Goal: Transaction & Acquisition: Purchase product/service

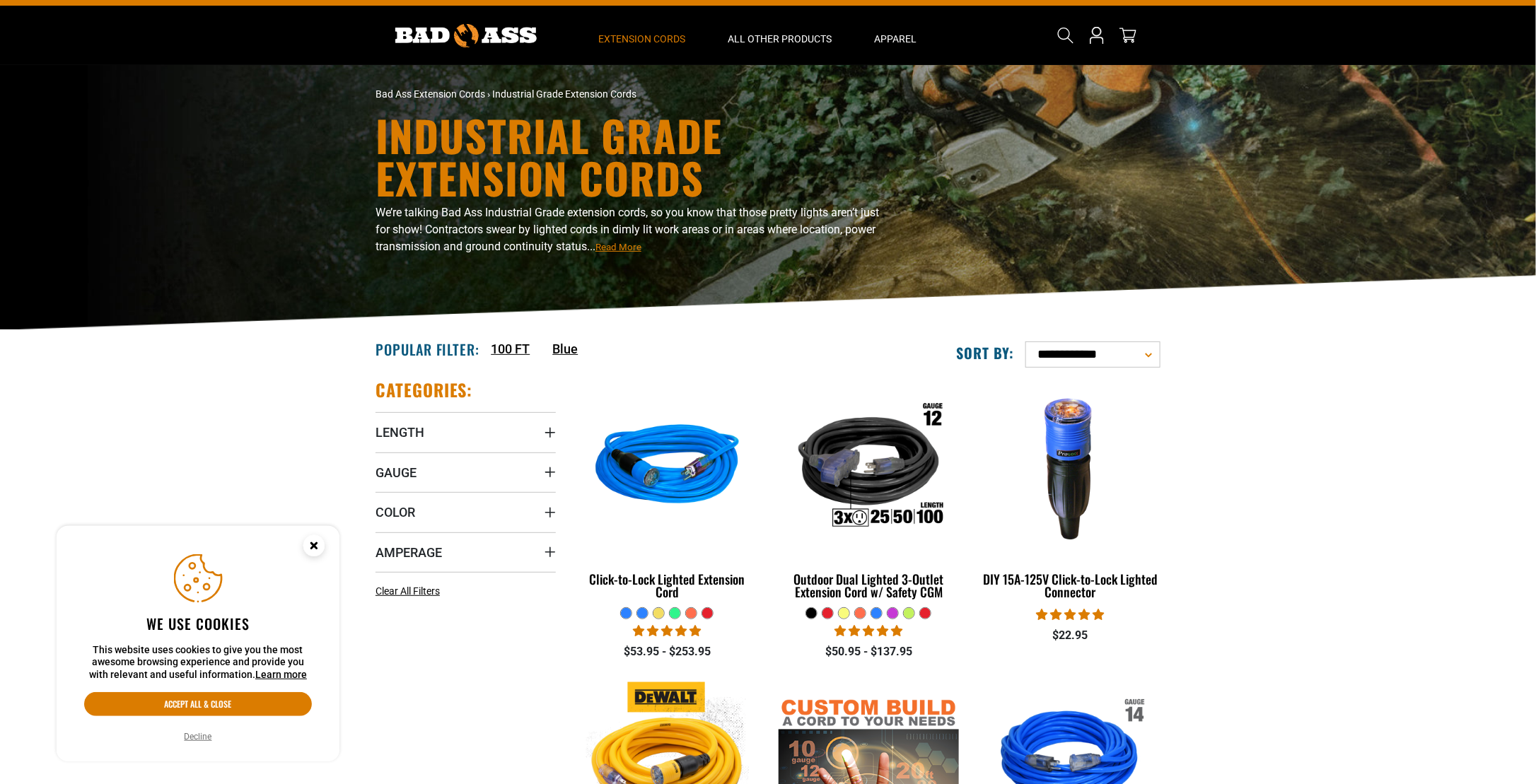
scroll to position [57, 0]
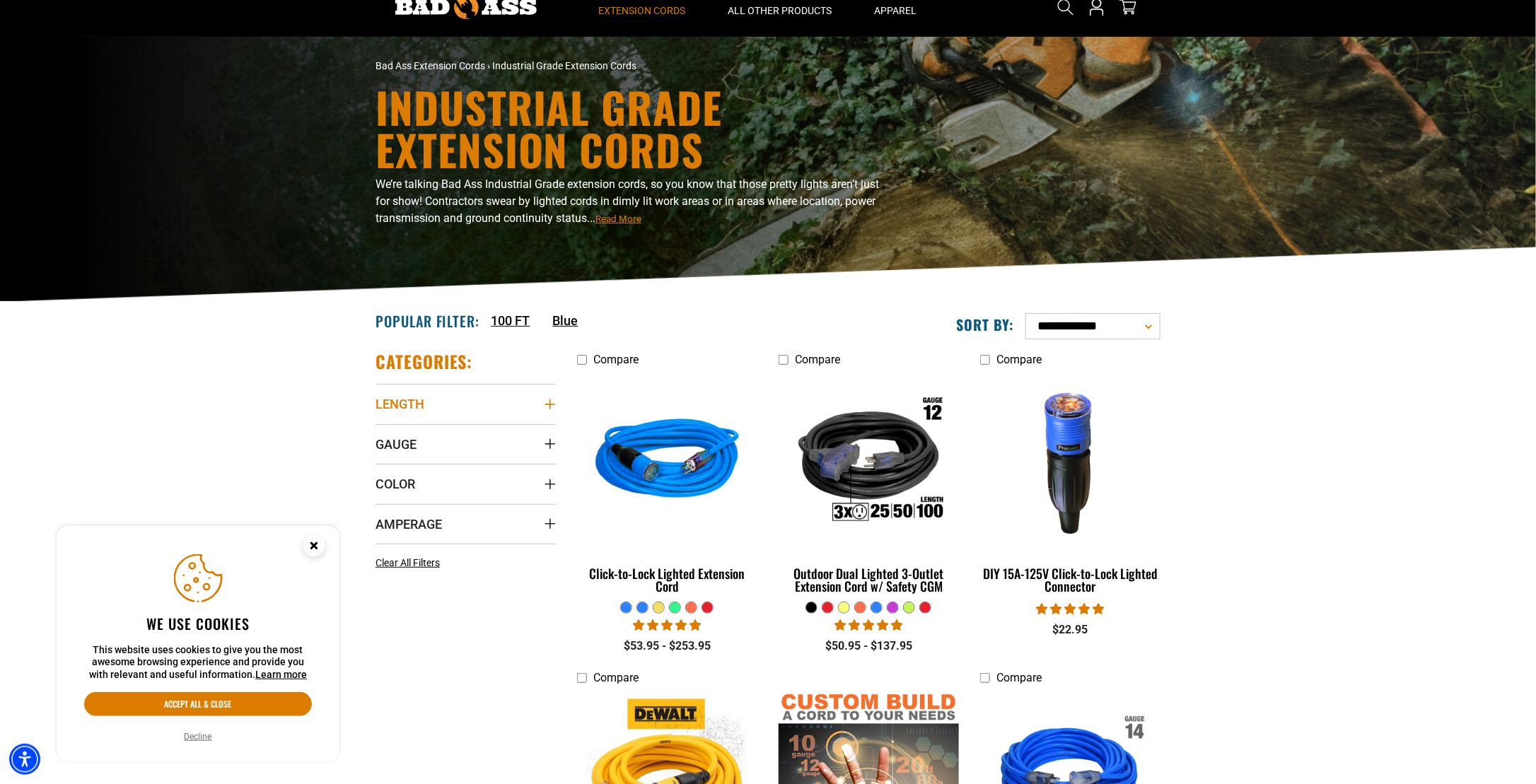
click at [548, 404] on icon "Length" at bounding box center [550, 404] width 12 height 12
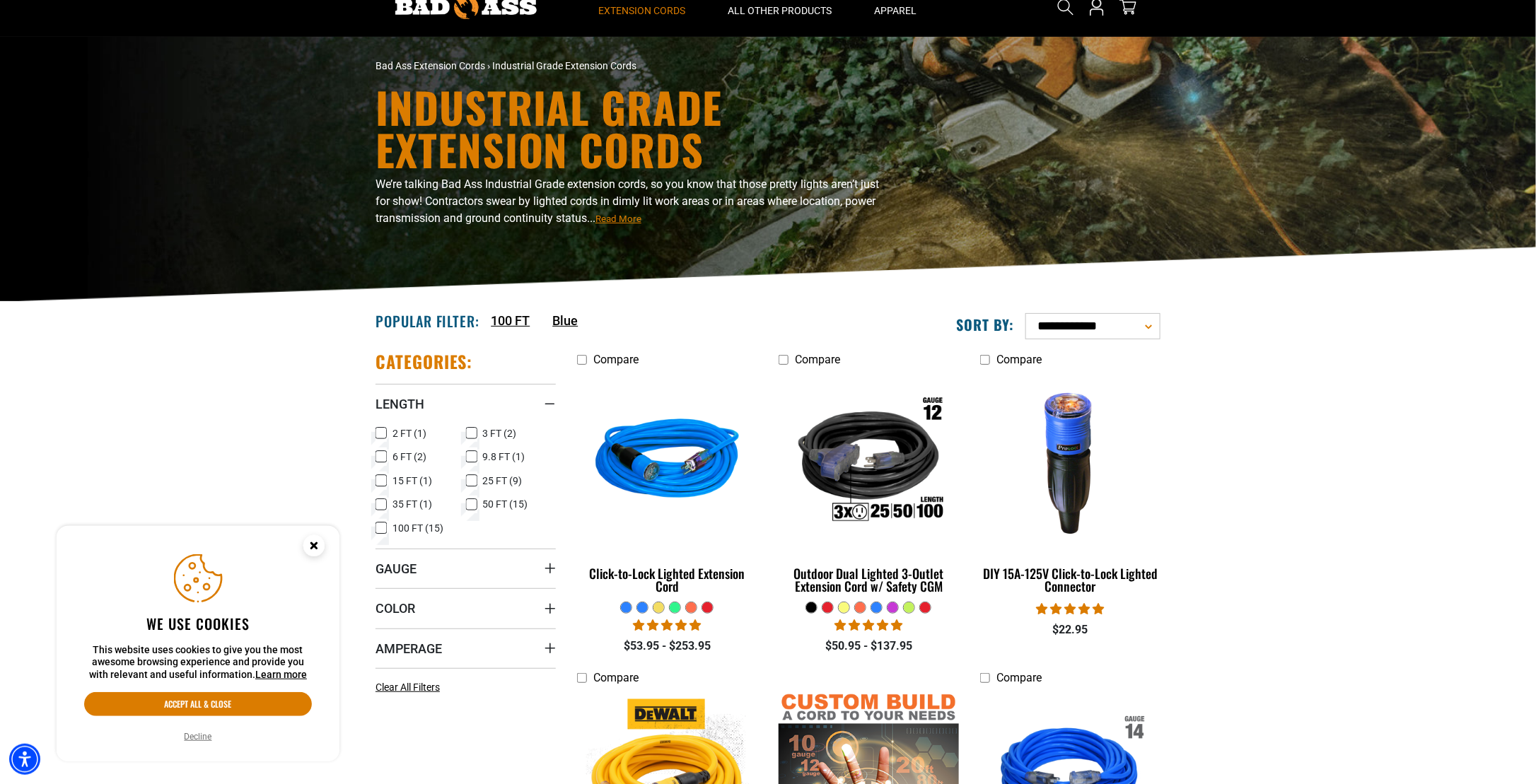
click at [384, 528] on icon at bounding box center [381, 527] width 12 height 18
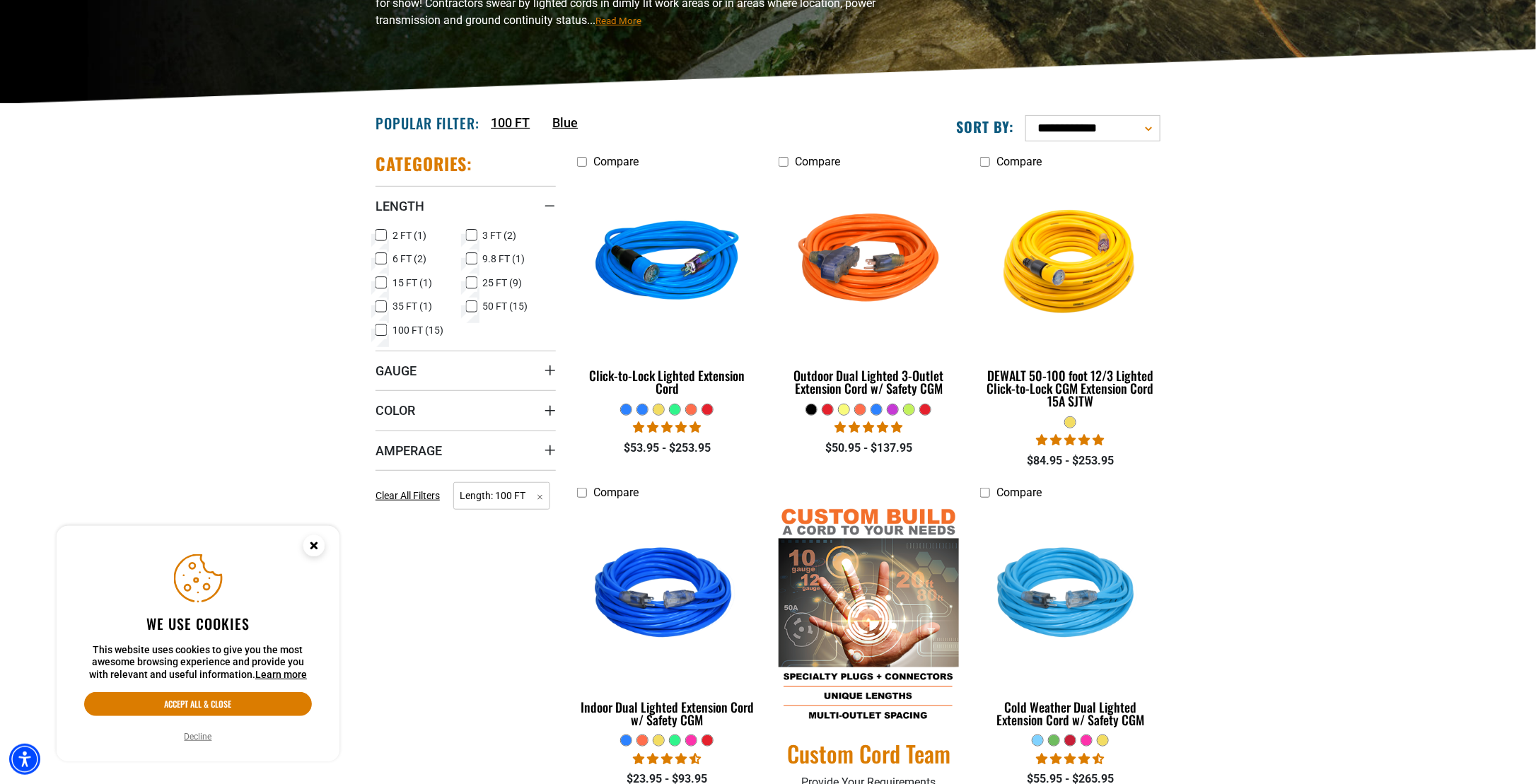
scroll to position [283, 0]
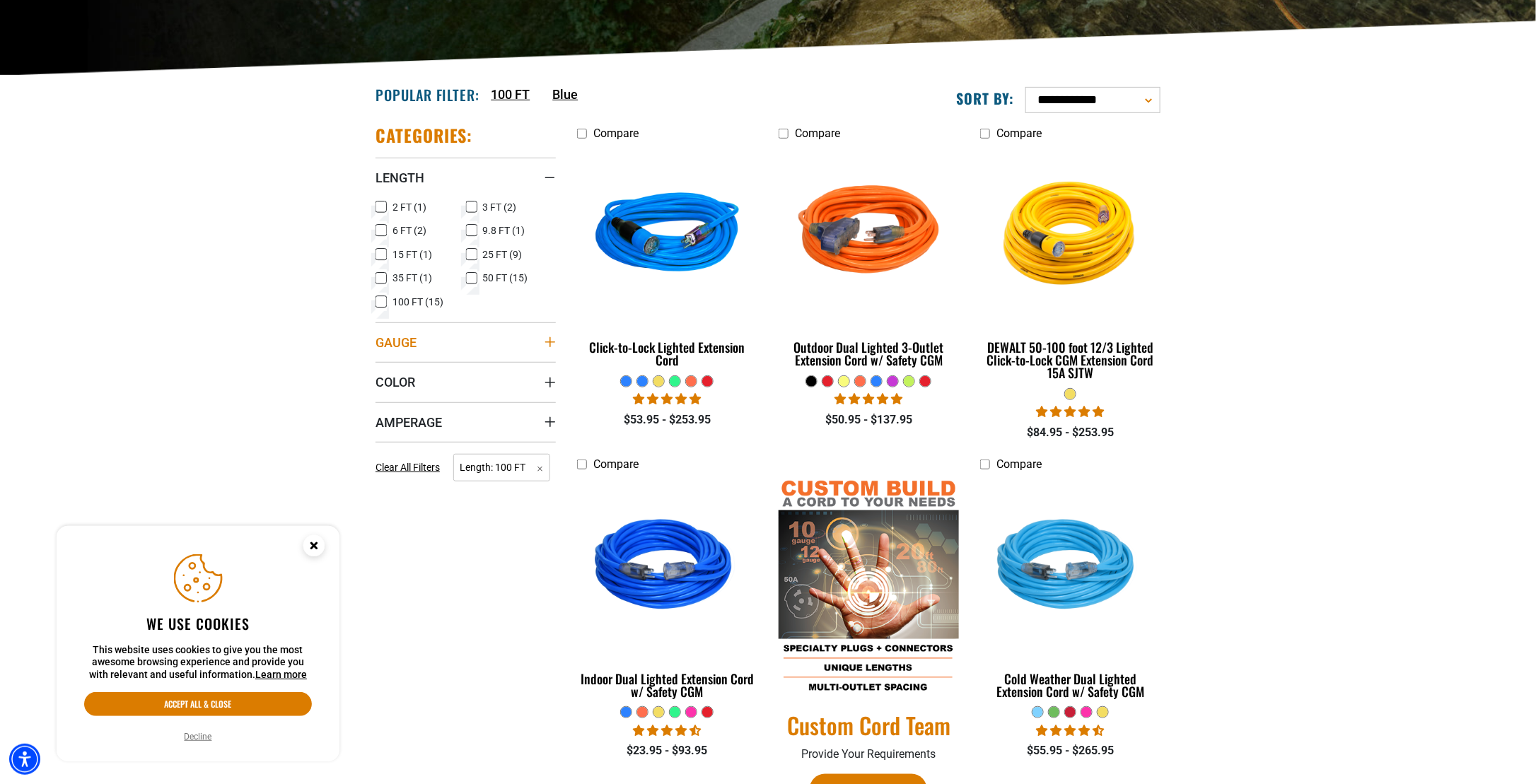
click at [550, 338] on icon "Gauge" at bounding box center [549, 342] width 10 height 10
click at [543, 467] on summary "Amperage" at bounding box center [465, 475] width 180 height 40
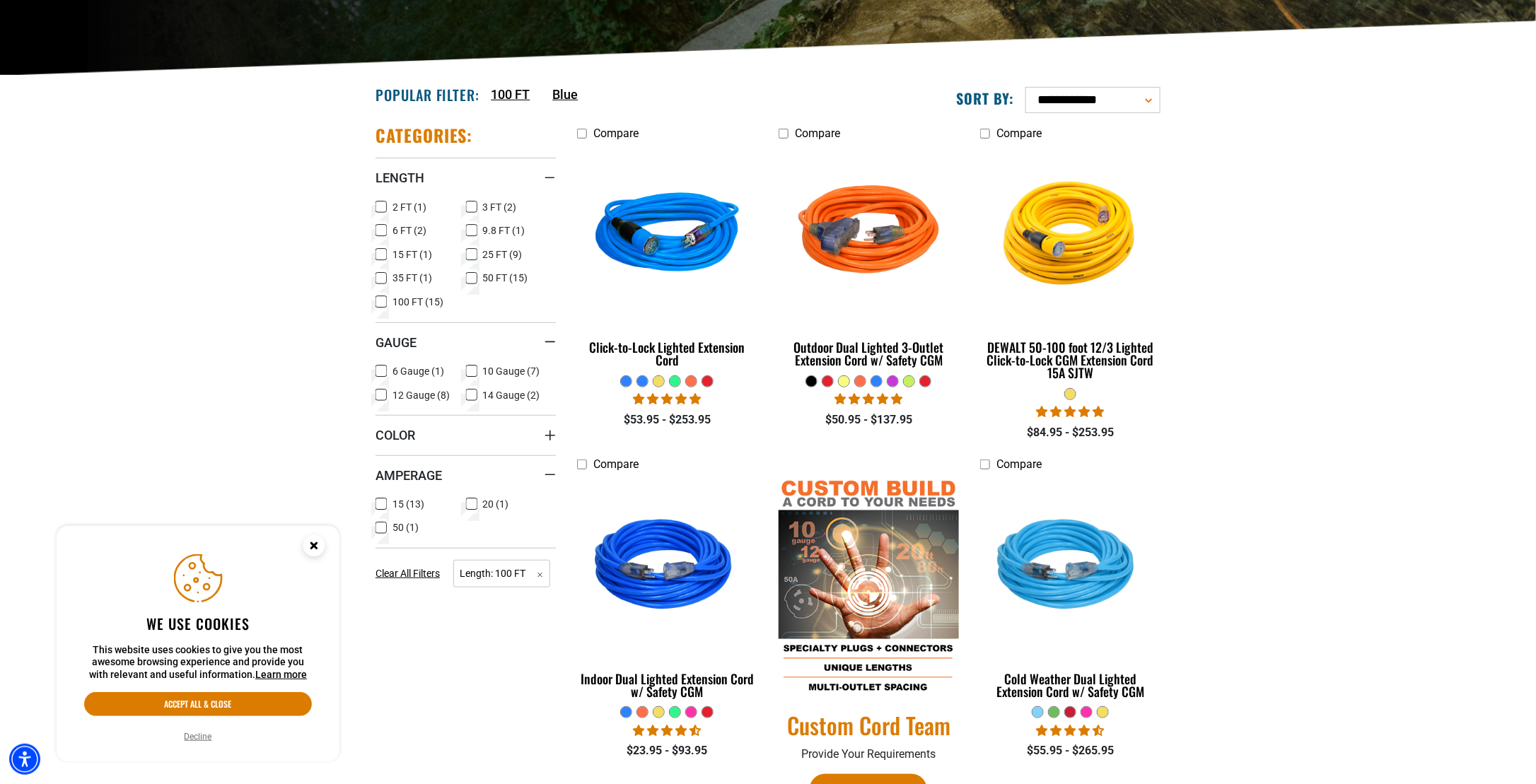
click at [380, 500] on icon at bounding box center [381, 504] width 12 height 18
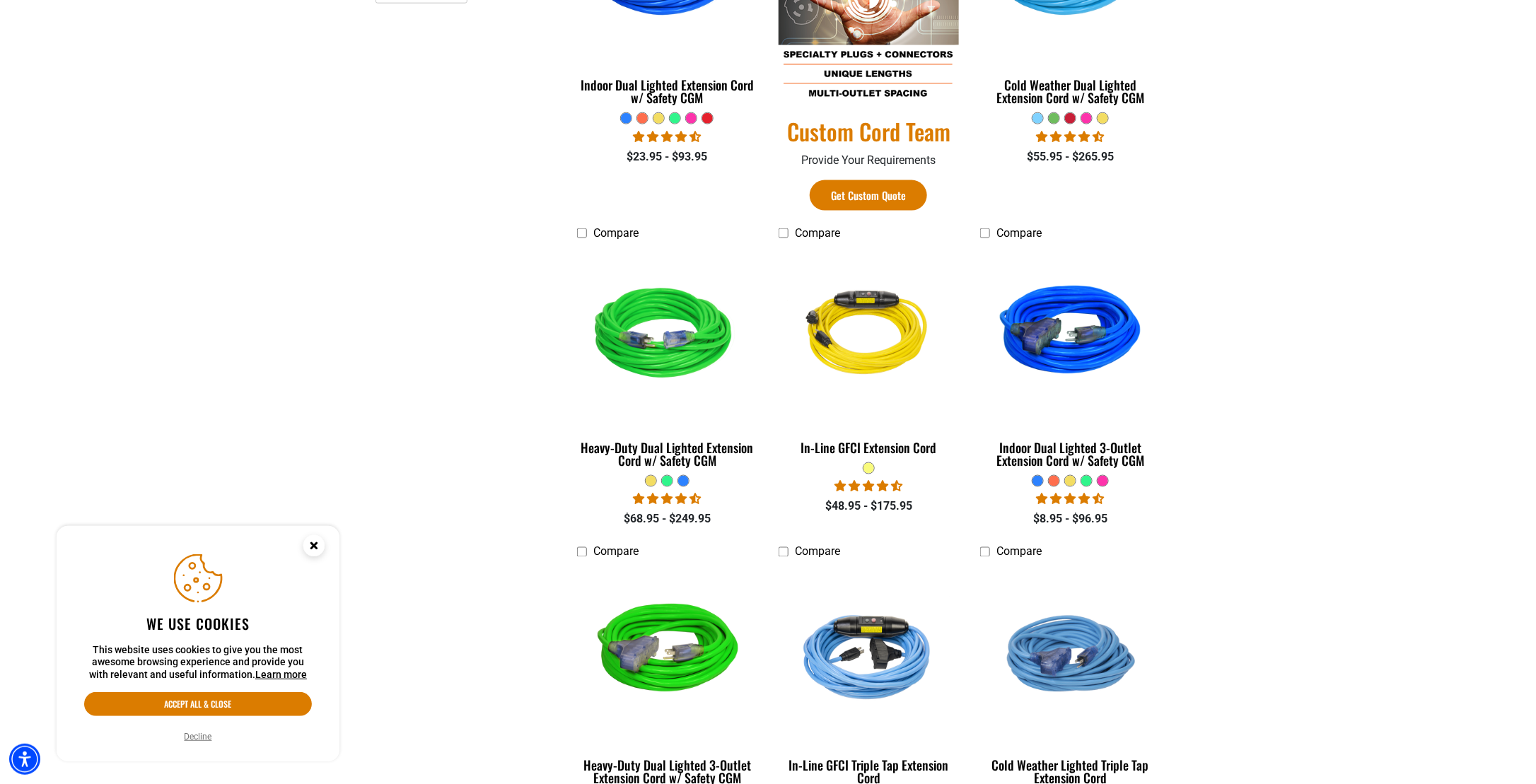
scroll to position [905, 0]
